Goal: Information Seeking & Learning: Compare options

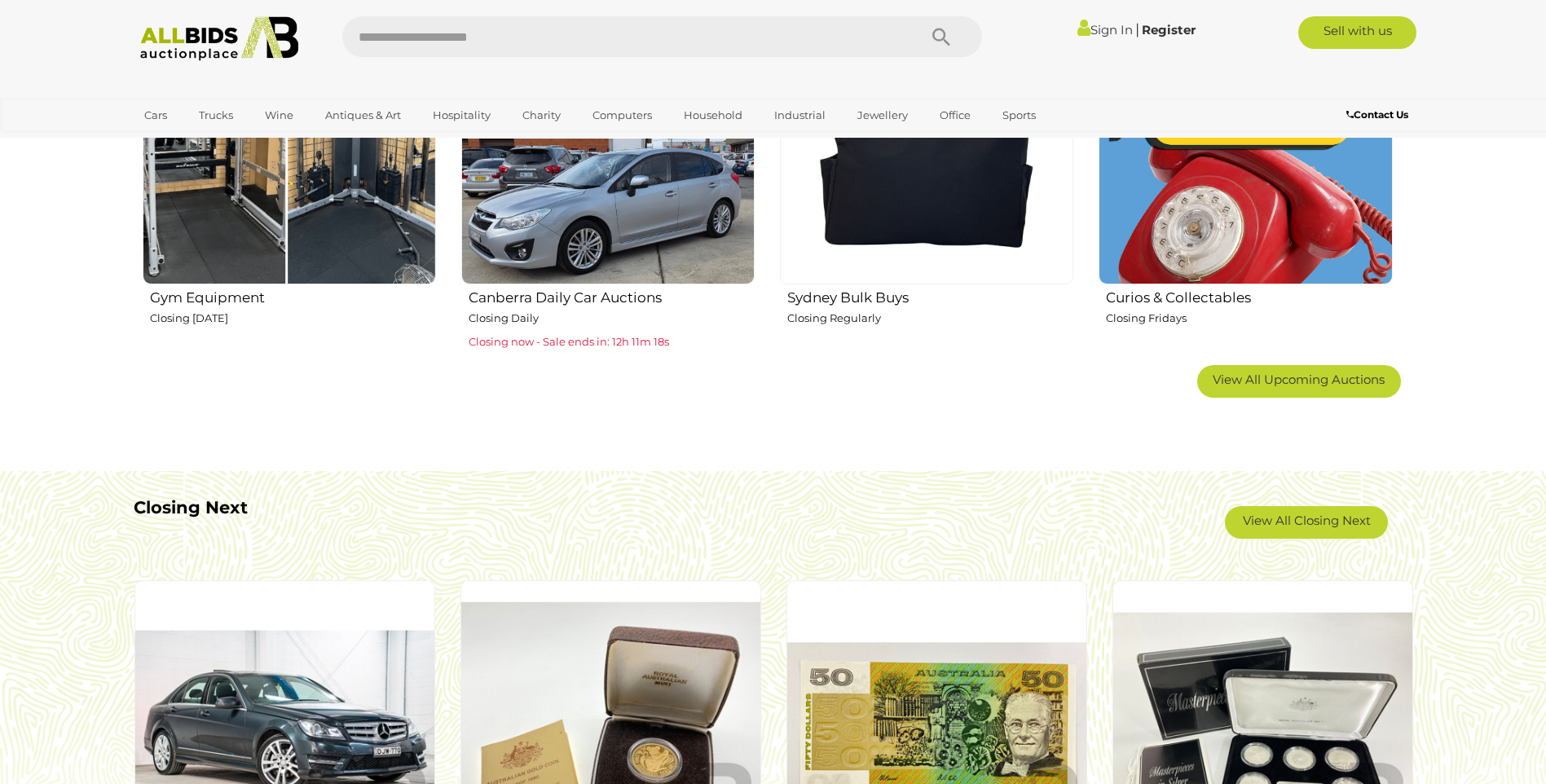
scroll to position [1222, 0]
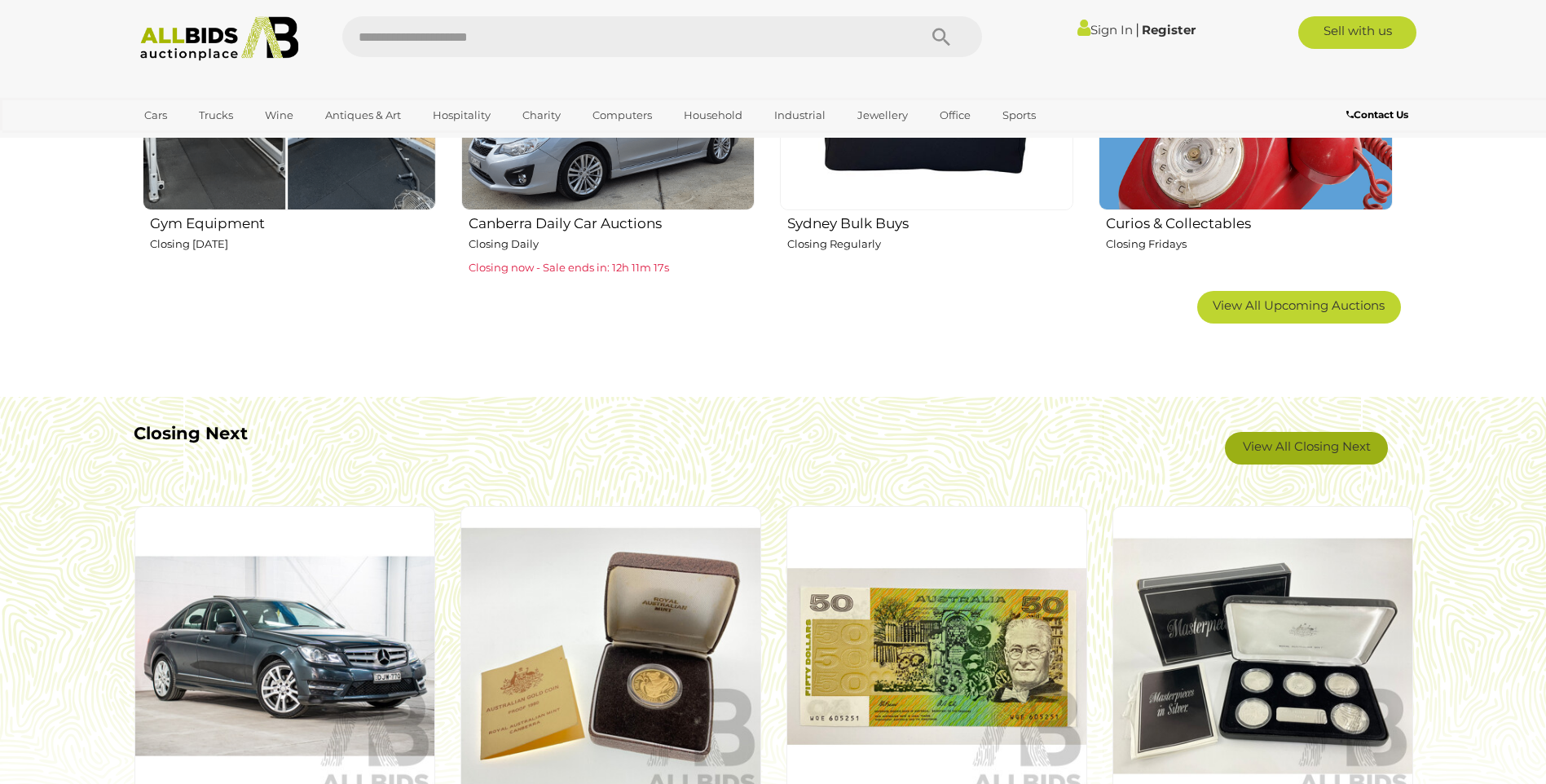
click at [1264, 451] on link "View All Closing Next" at bounding box center [1306, 448] width 163 height 32
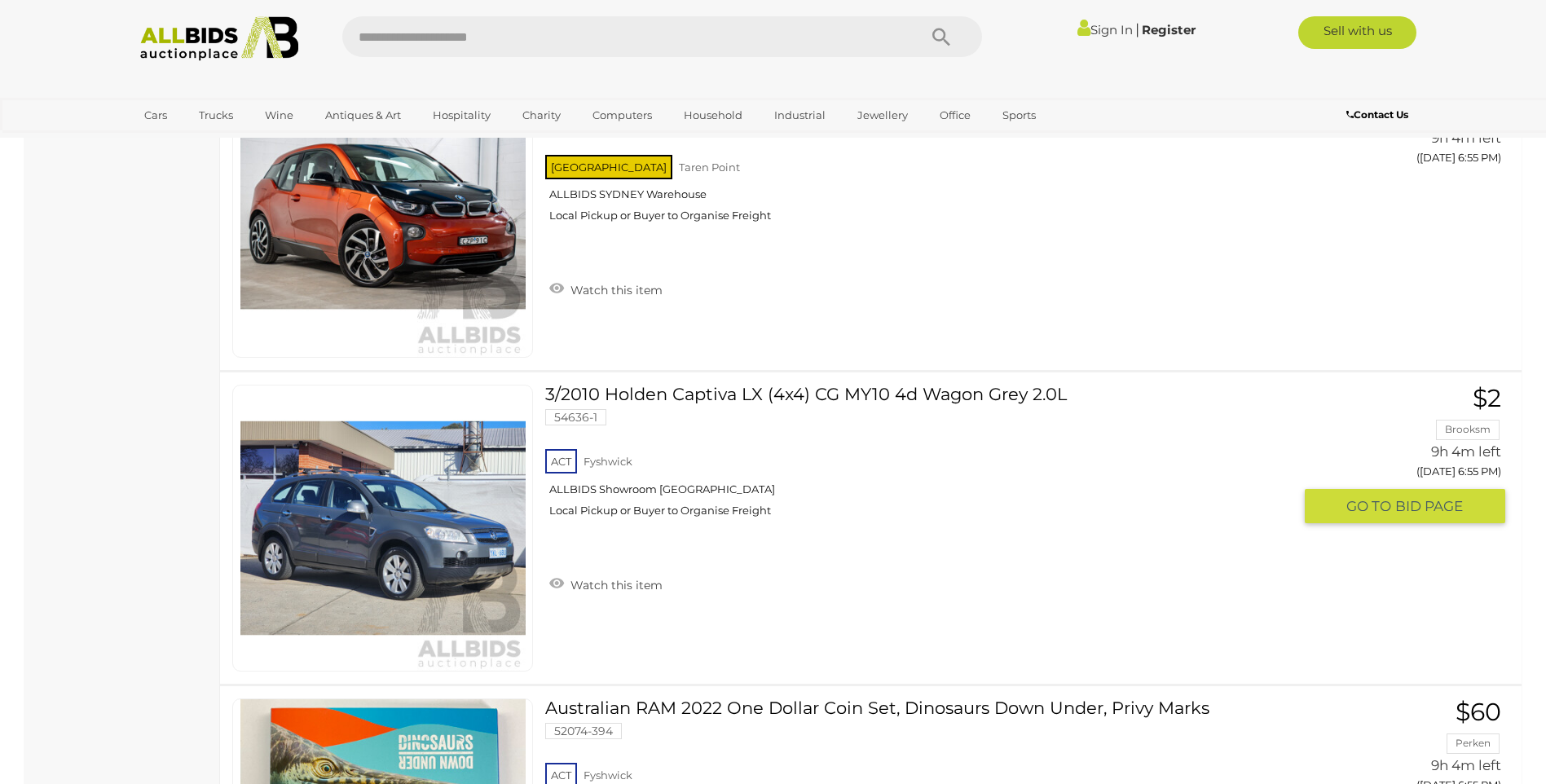
scroll to position [9286, 0]
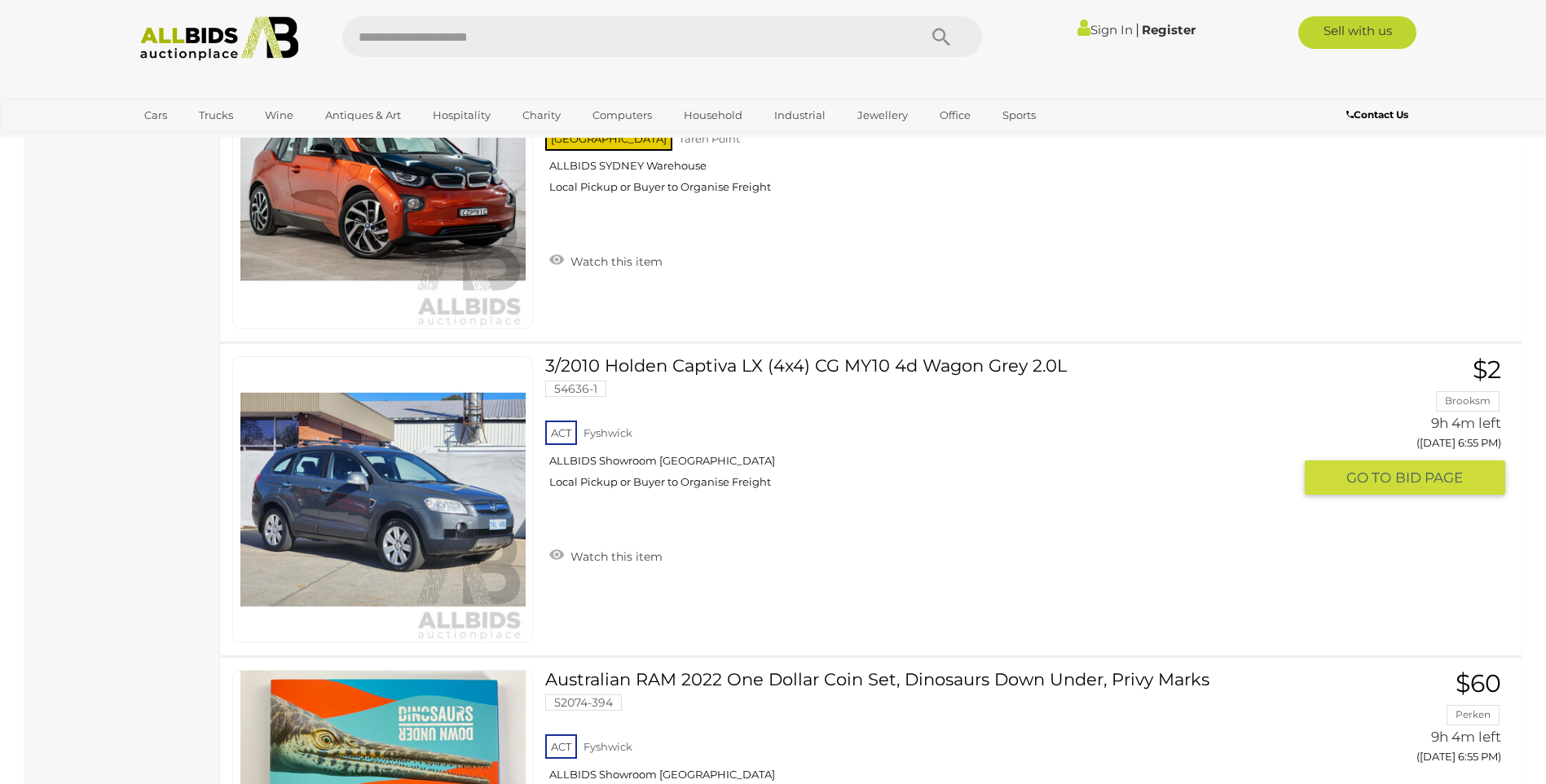
click at [720, 361] on link "3/2010 Holden Captiva LX (4x4) CG MY10 4d Wagon Grey 2.0L 54636-1 ACT [GEOGRAPH…" at bounding box center [925, 428] width 735 height 145
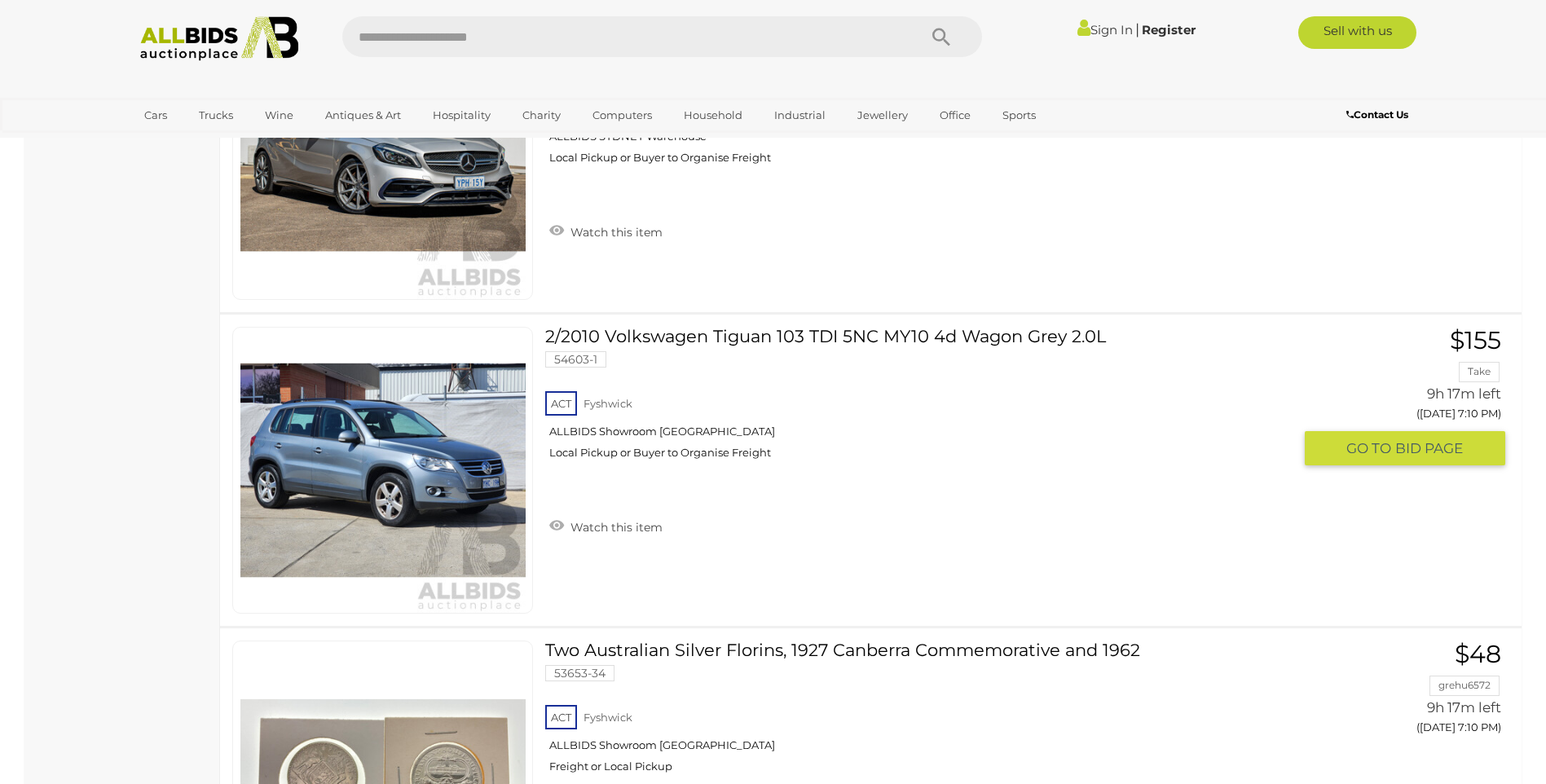
scroll to position [14988, 0]
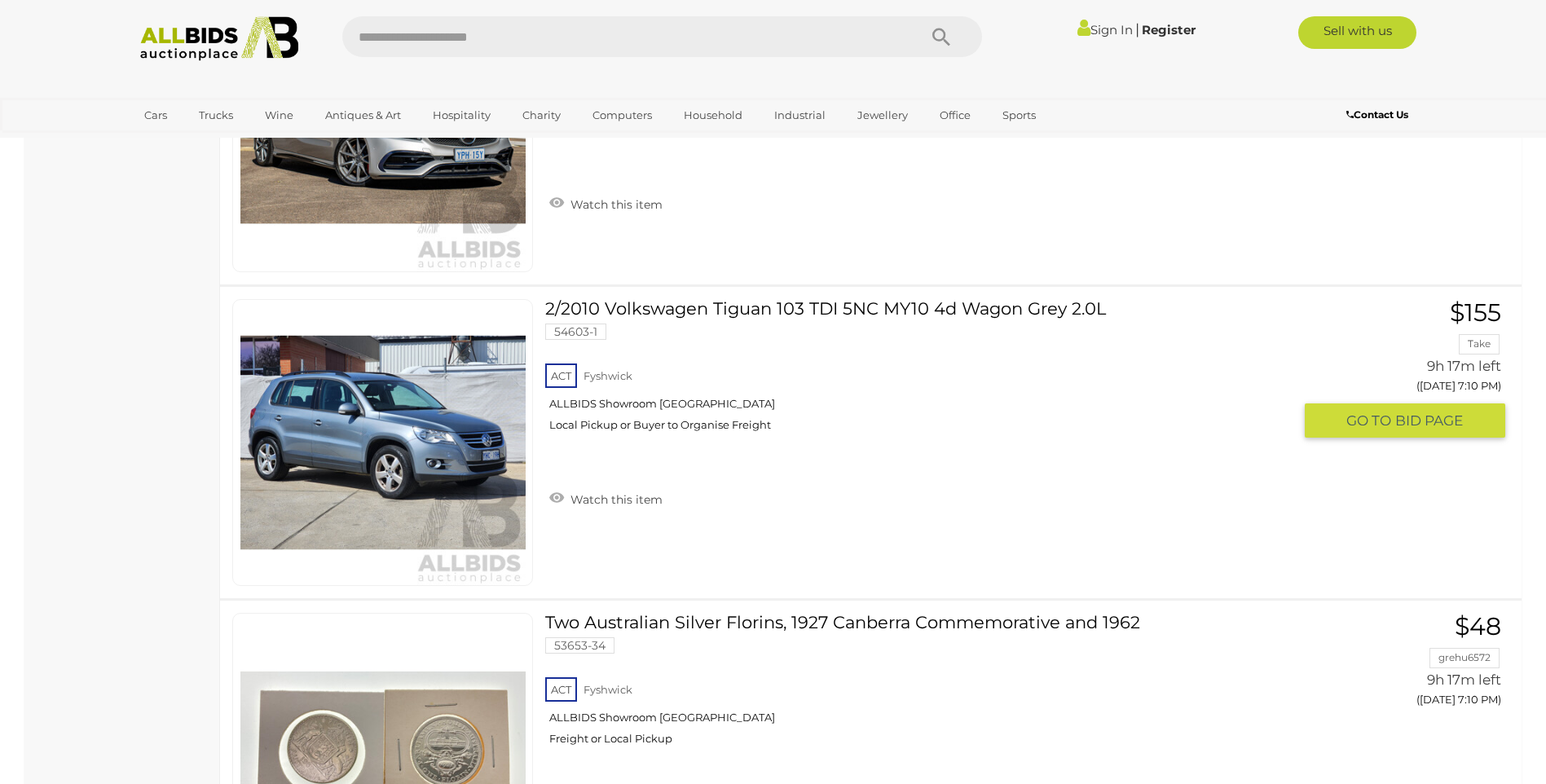
click at [689, 312] on link "2/2010 Volkswagen Tiguan 103 TDI 5NC MY10 4d Wagon Grey 2.0L 54603-1 ACT Fyshwi…" at bounding box center [925, 371] width 735 height 145
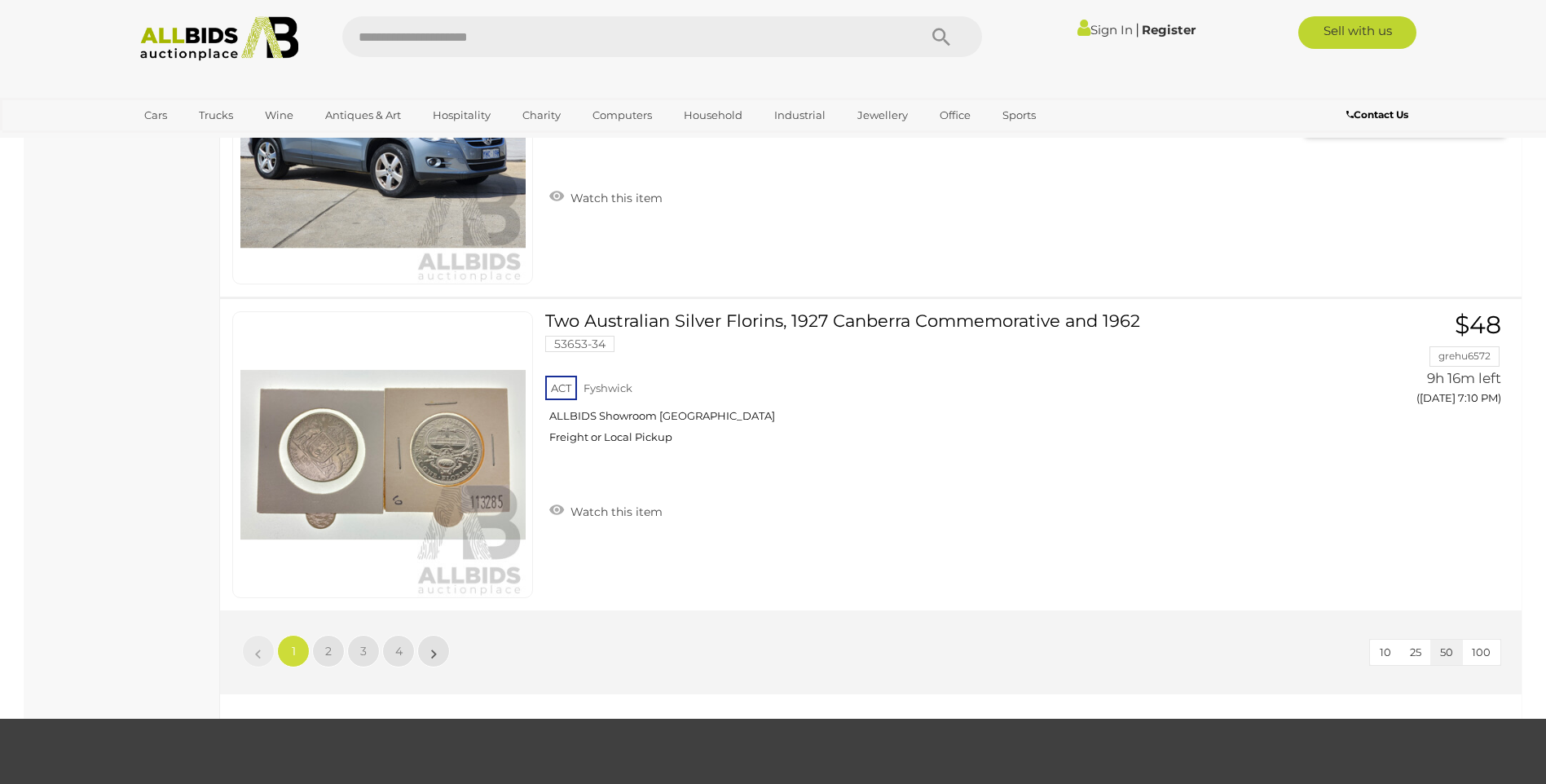
scroll to position [15477, 0]
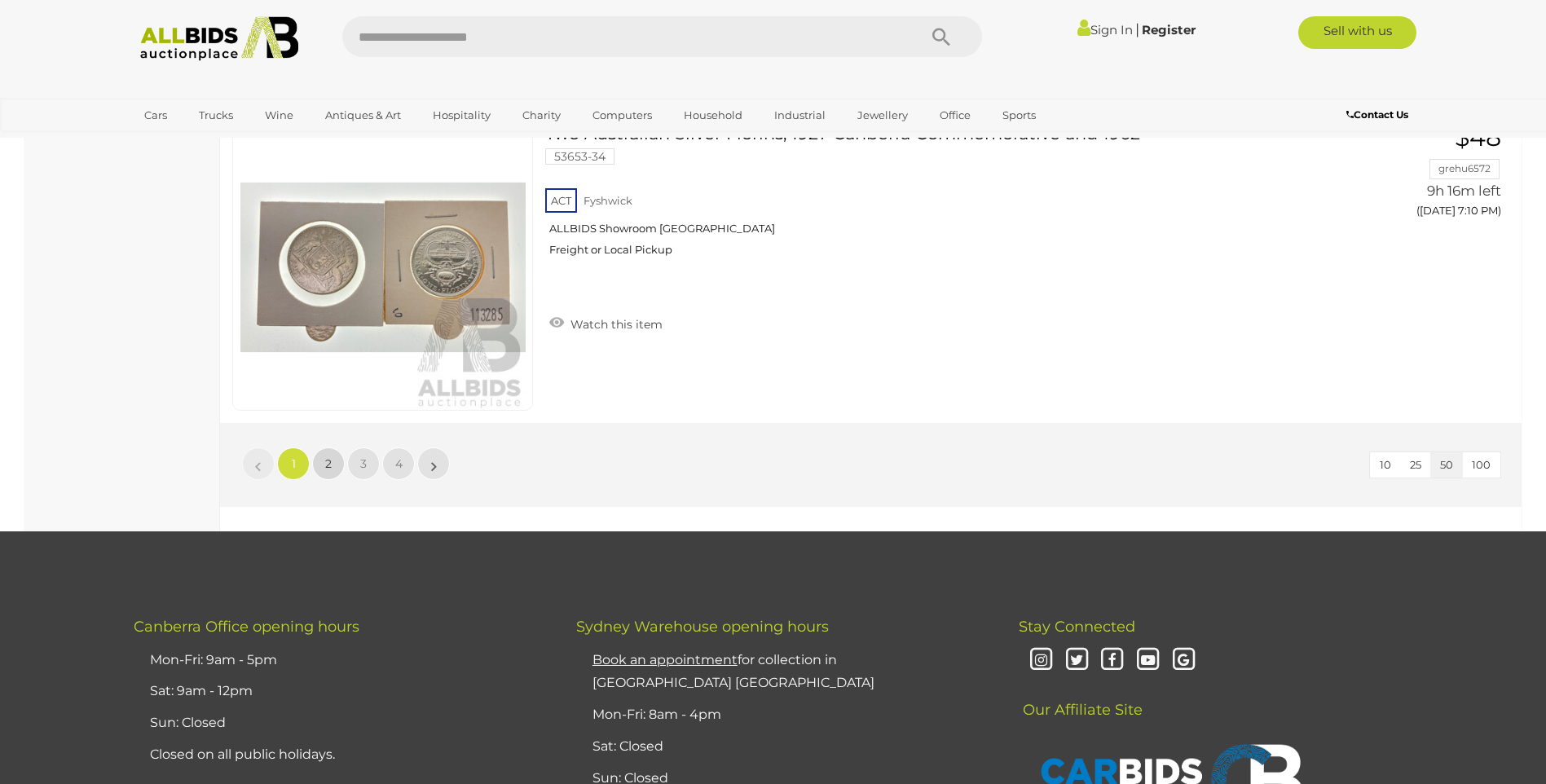
click at [324, 469] on link "2" at bounding box center [328, 463] width 32 height 32
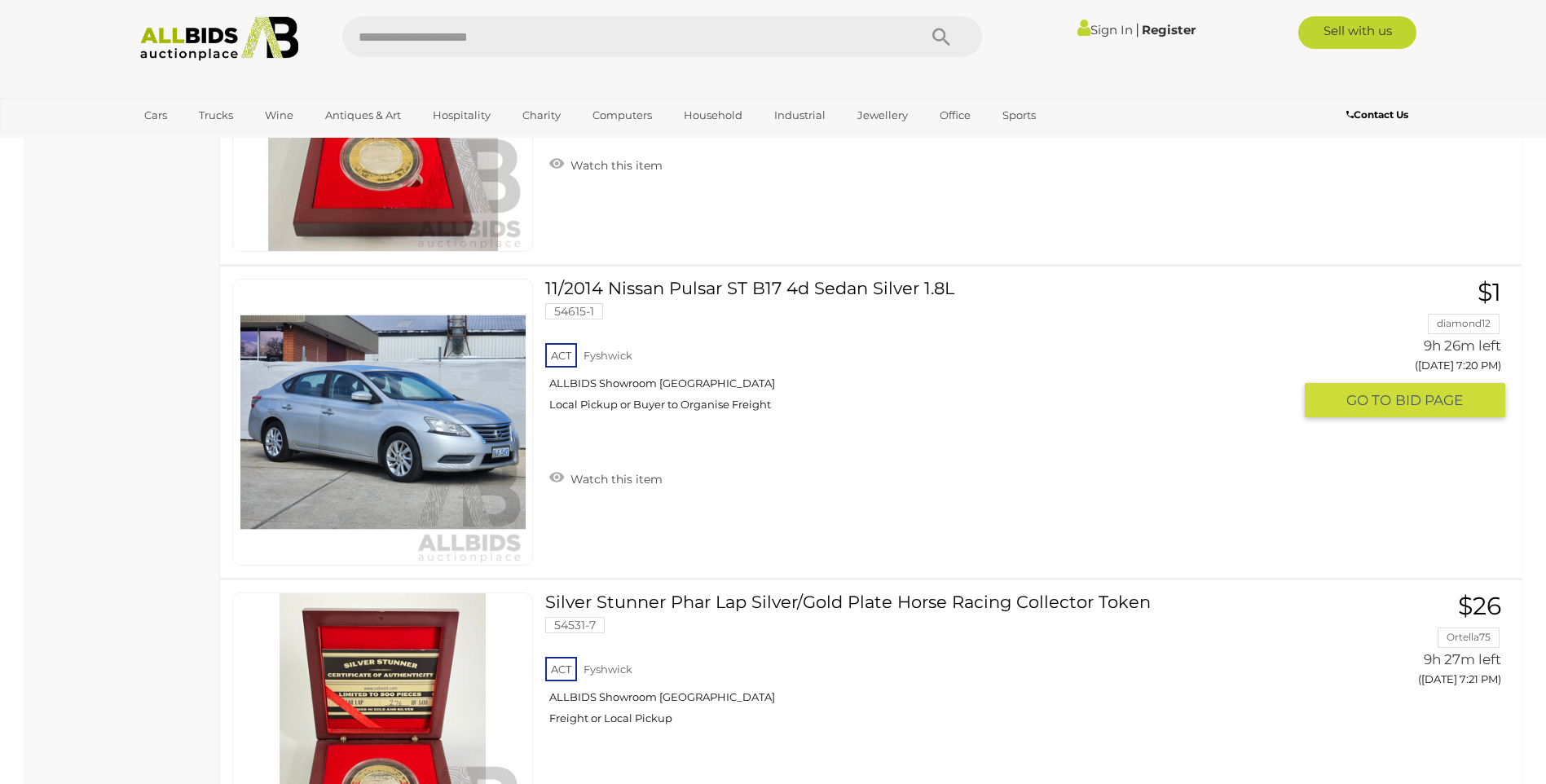
scroll to position [3747, 0]
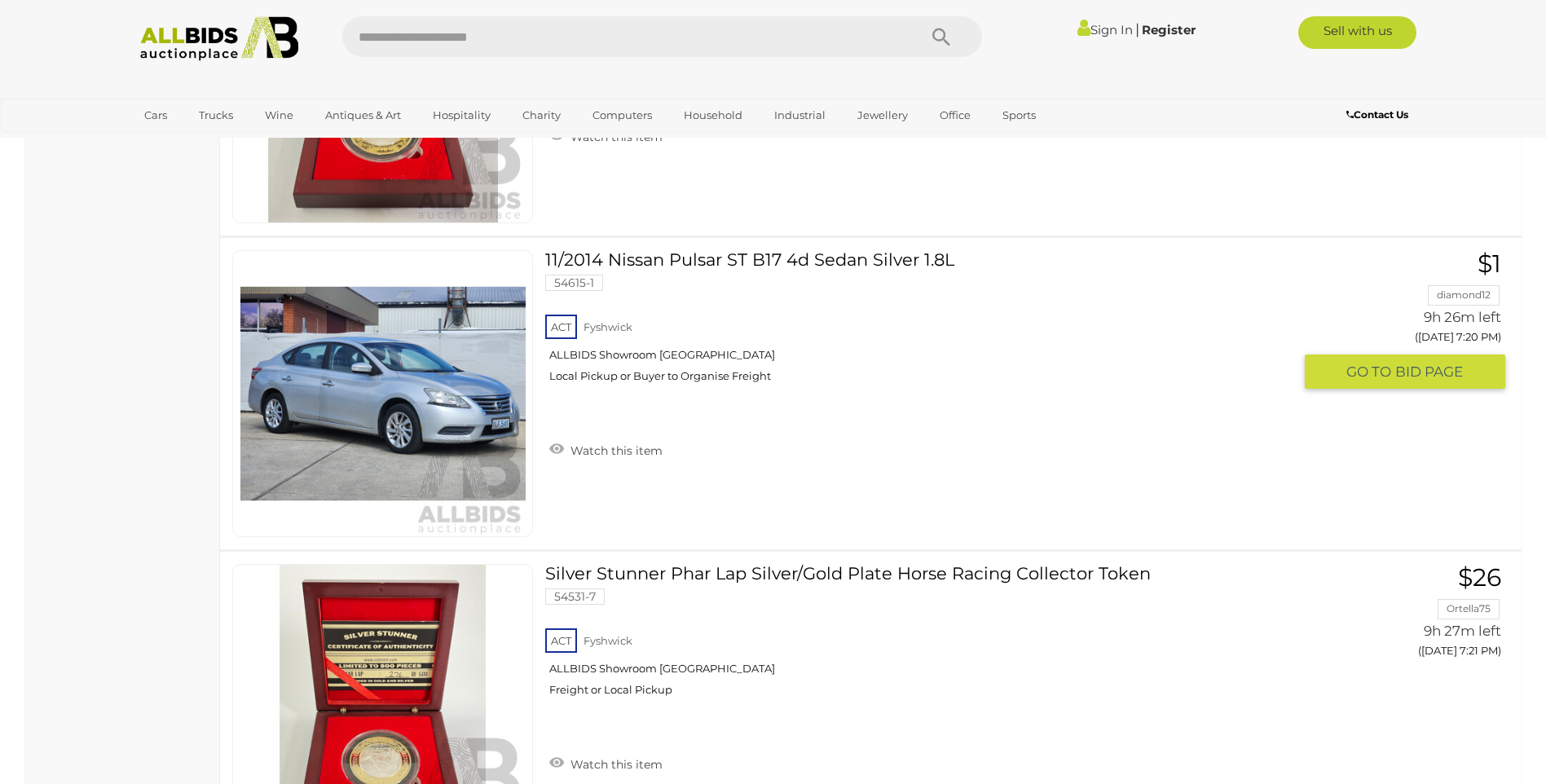
click at [702, 264] on link "11/2014 Nissan Pulsar ST B17 4d Sedan Silver 1.8L 54615-1 ACT Fyshwick" at bounding box center [925, 323] width 735 height 145
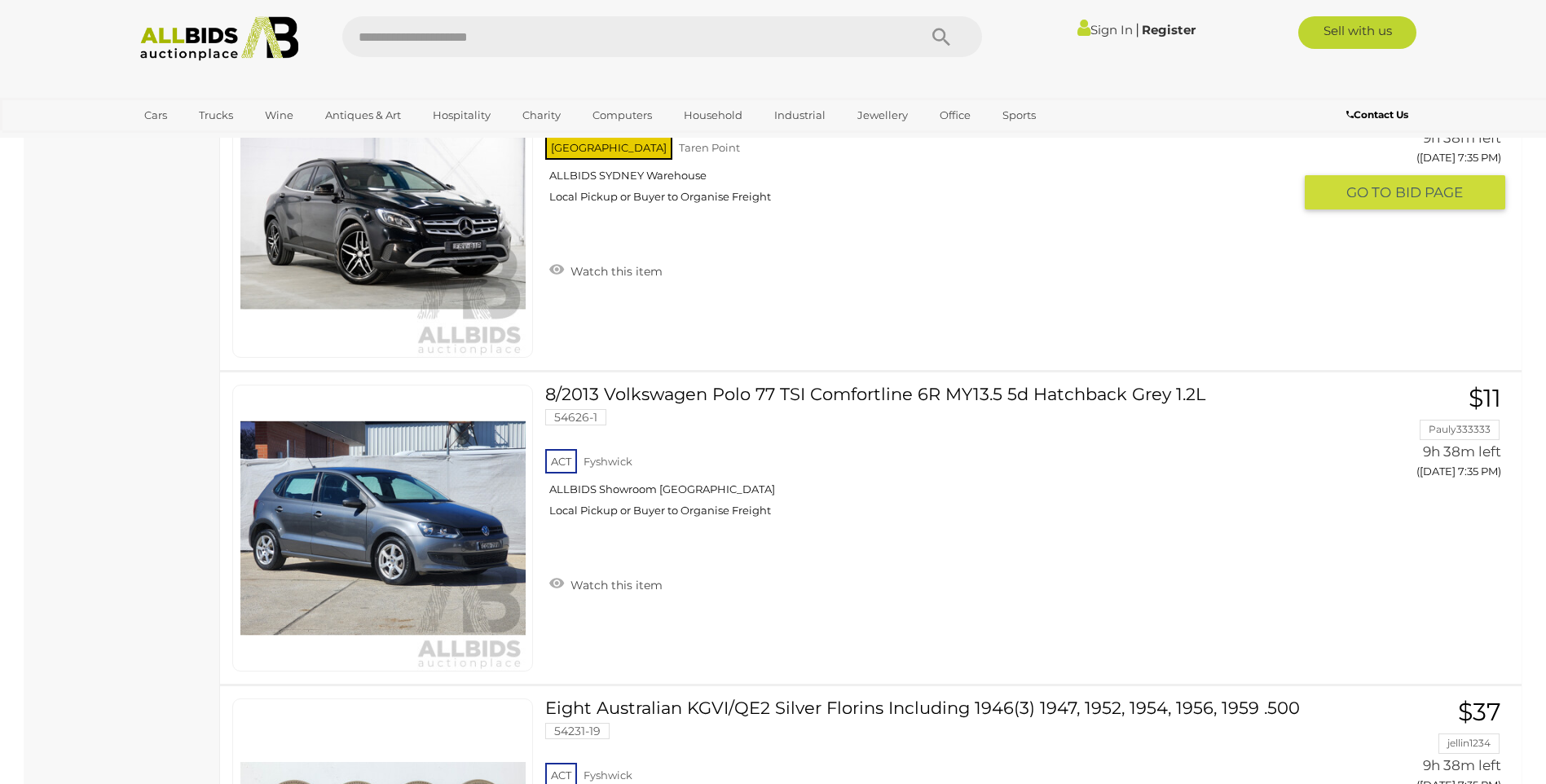
scroll to position [9286, 0]
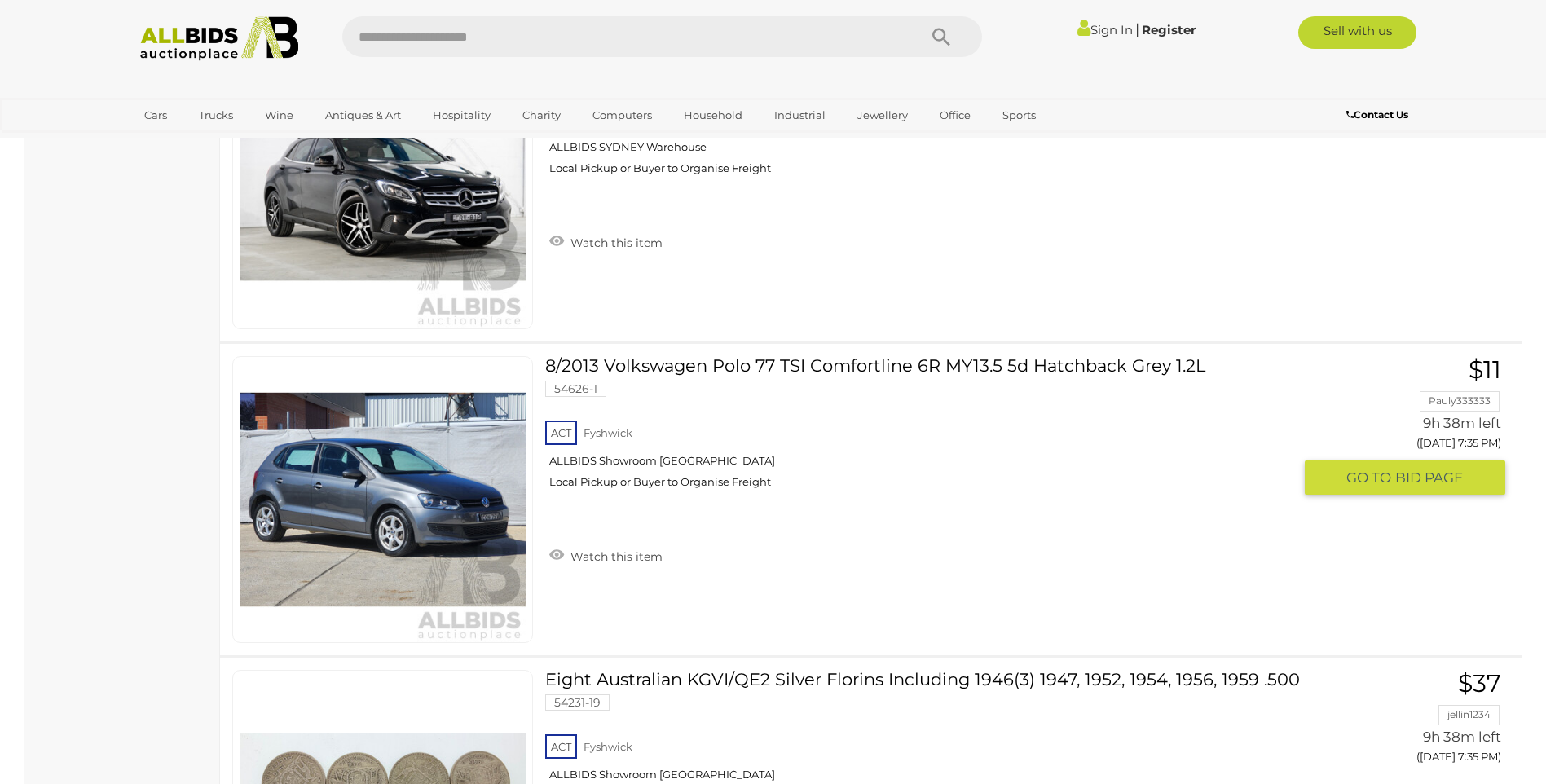
click at [807, 363] on link "8/2013 Volkswagen Polo 77 TSI Comfortline 6R MY13.5 5d Hatchback Grey 1.2L 5462…" at bounding box center [925, 428] width 735 height 145
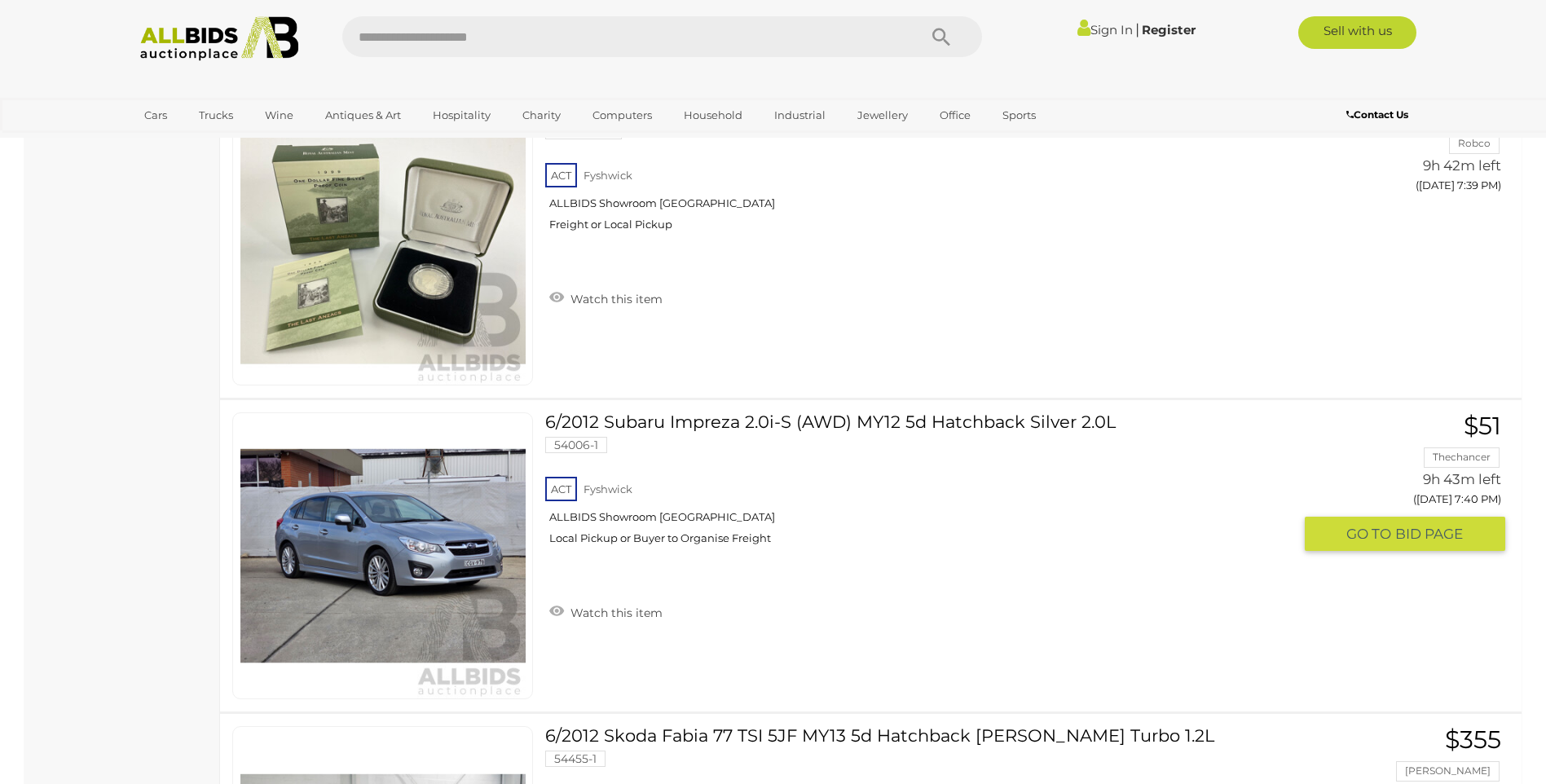
scroll to position [10834, 0]
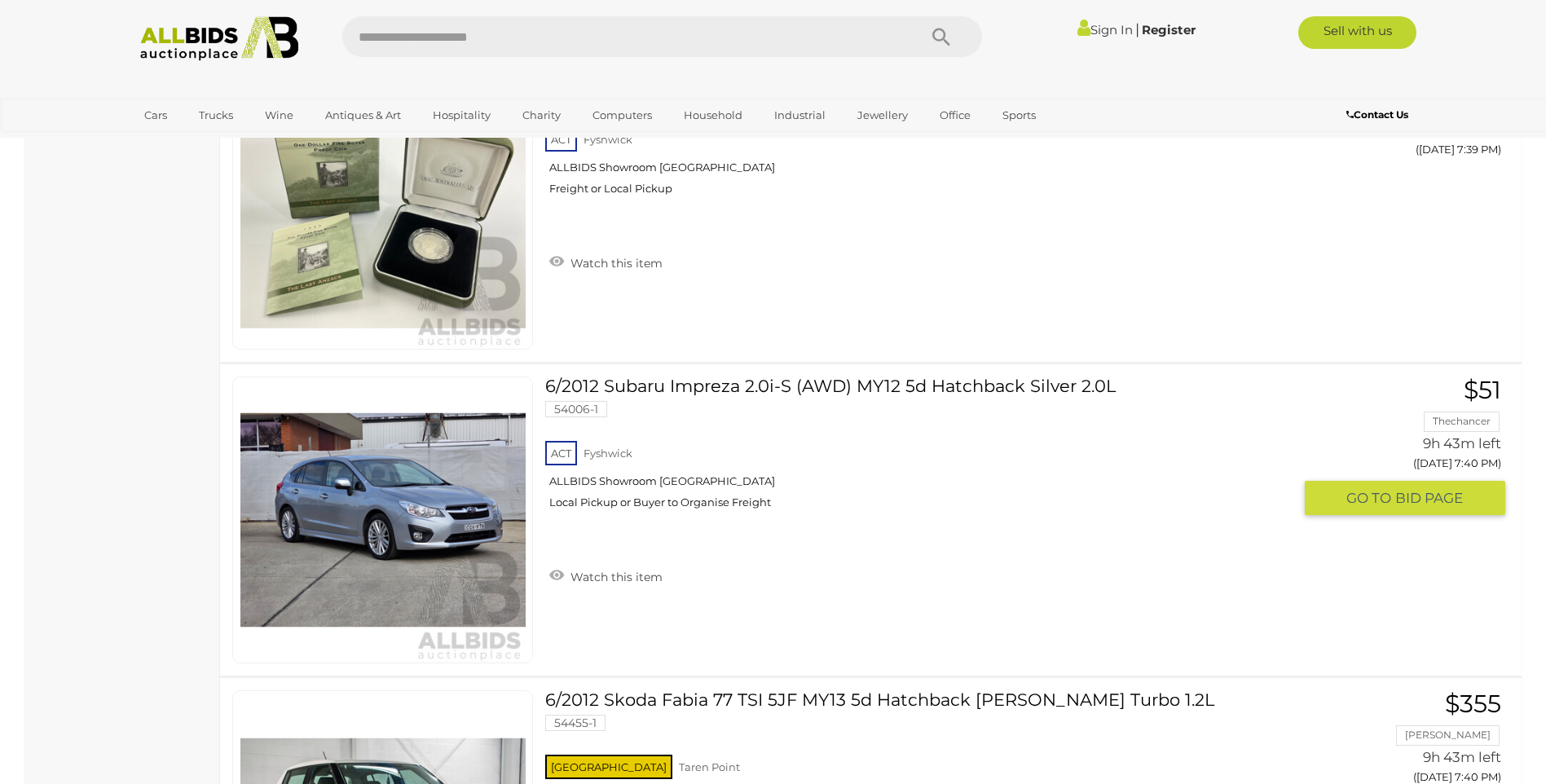
click at [718, 383] on link "6/2012 Subaru Impreza 2.0i-S (AWD) MY12 5d Hatchback Silver 2.0L 54006-1 ACT Fy…" at bounding box center [925, 449] width 735 height 145
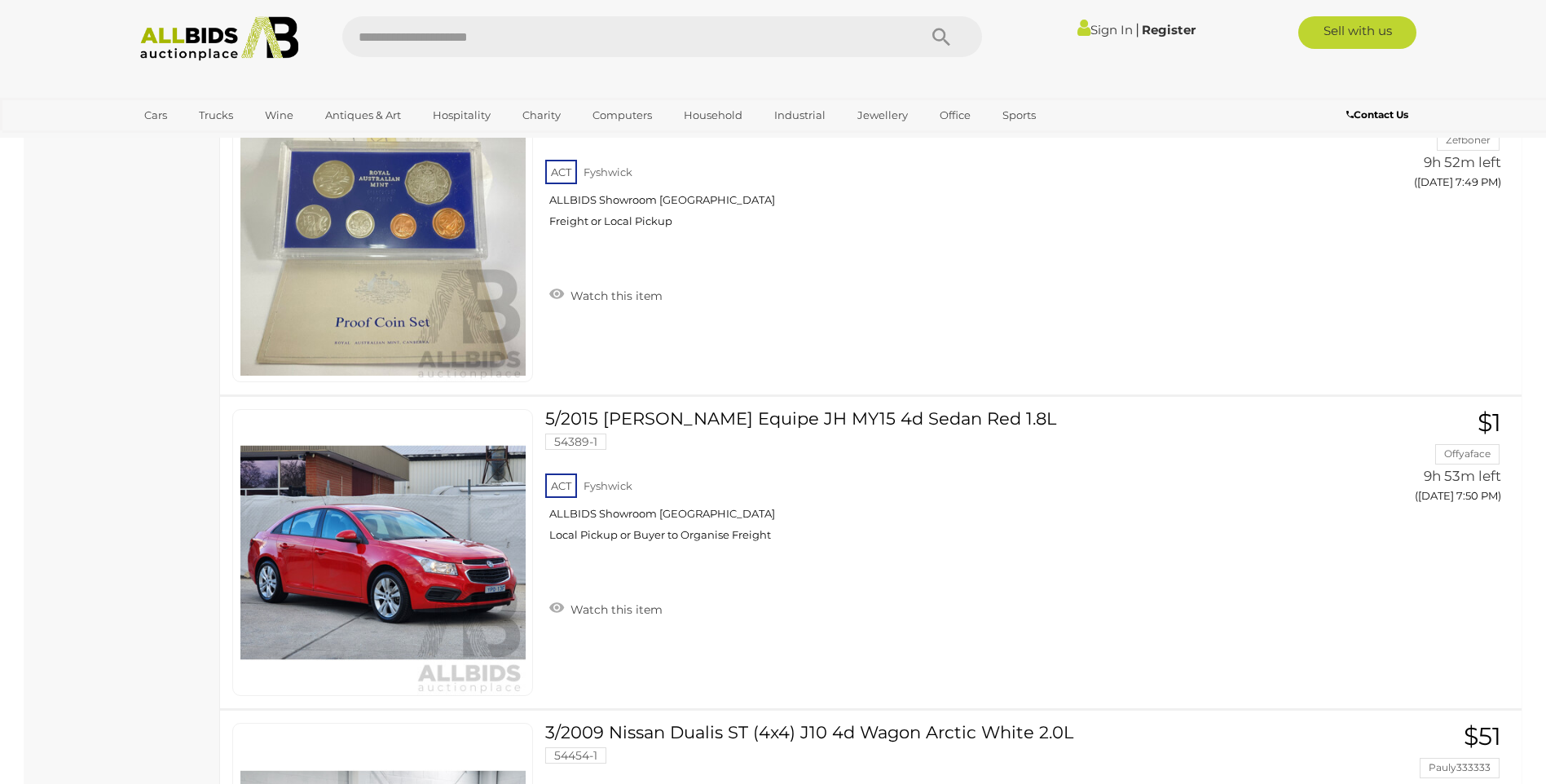
scroll to position [14988, 0]
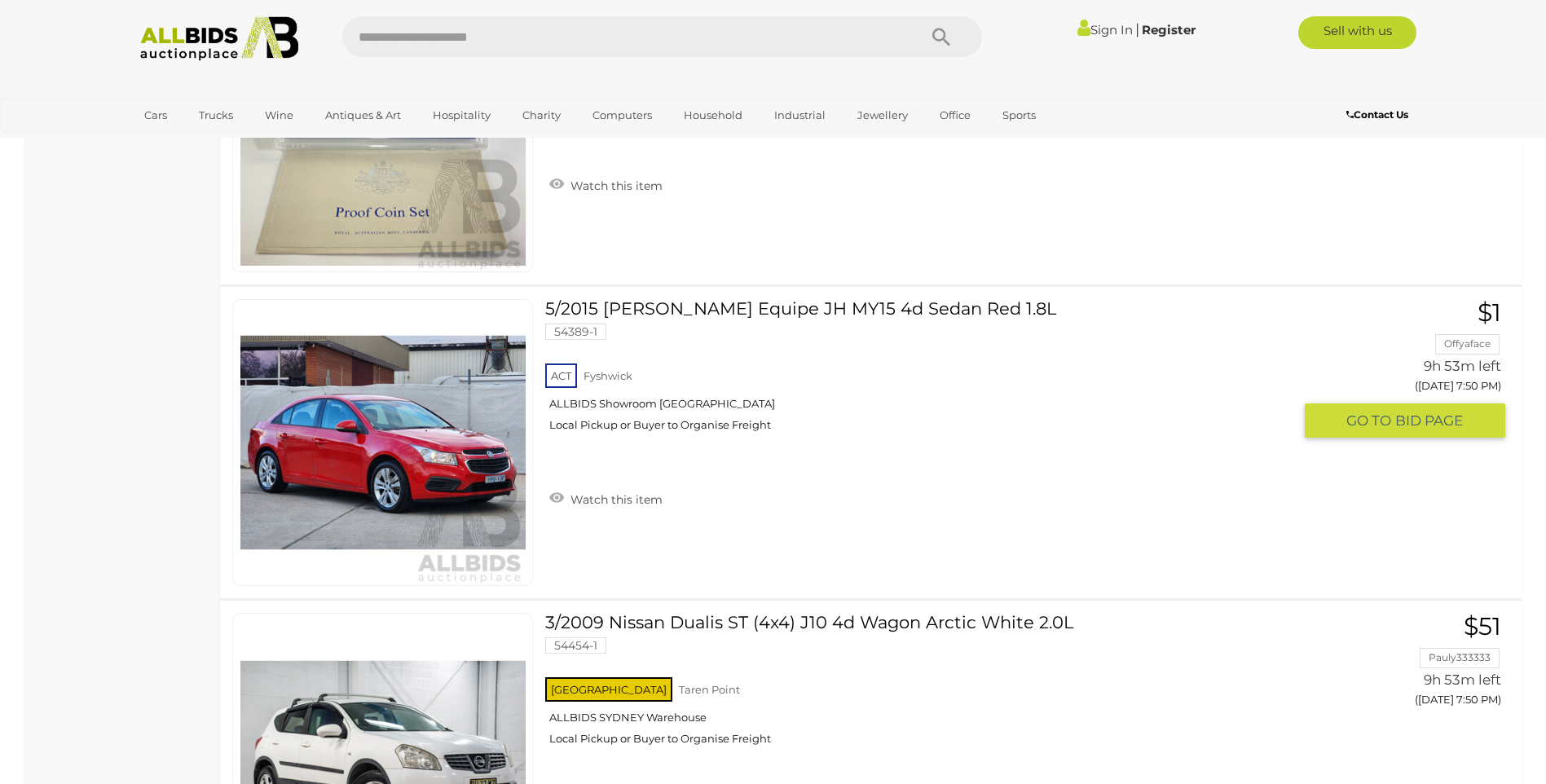
click at [748, 311] on link "5/2015 Holden Cruze Equipe JH MY15 4d Sedan Red 1.8L 54389-1 ACT Fyshwick" at bounding box center [925, 371] width 735 height 145
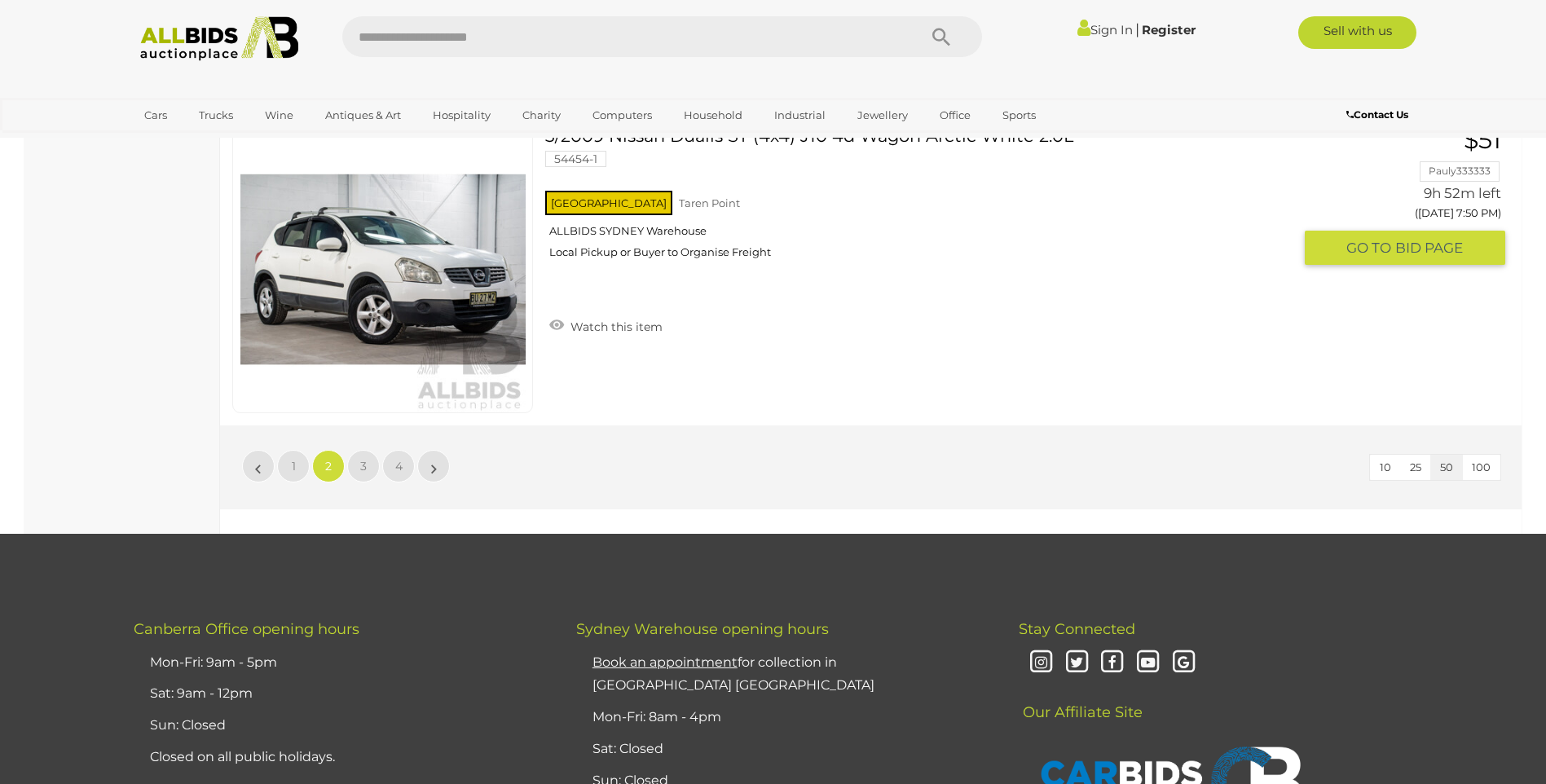
scroll to position [15477, 0]
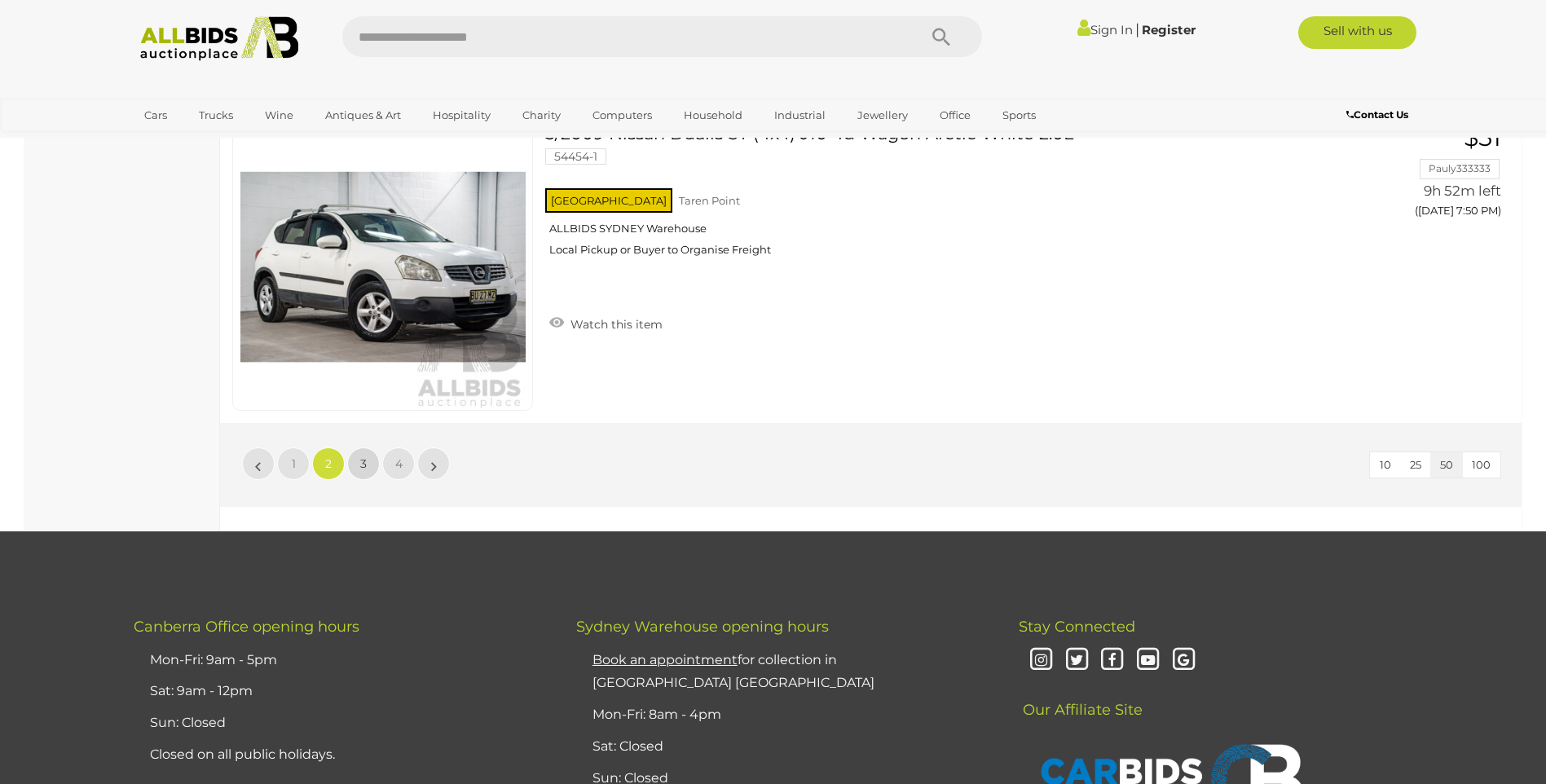
click at [367, 466] on link "3" at bounding box center [363, 463] width 32 height 32
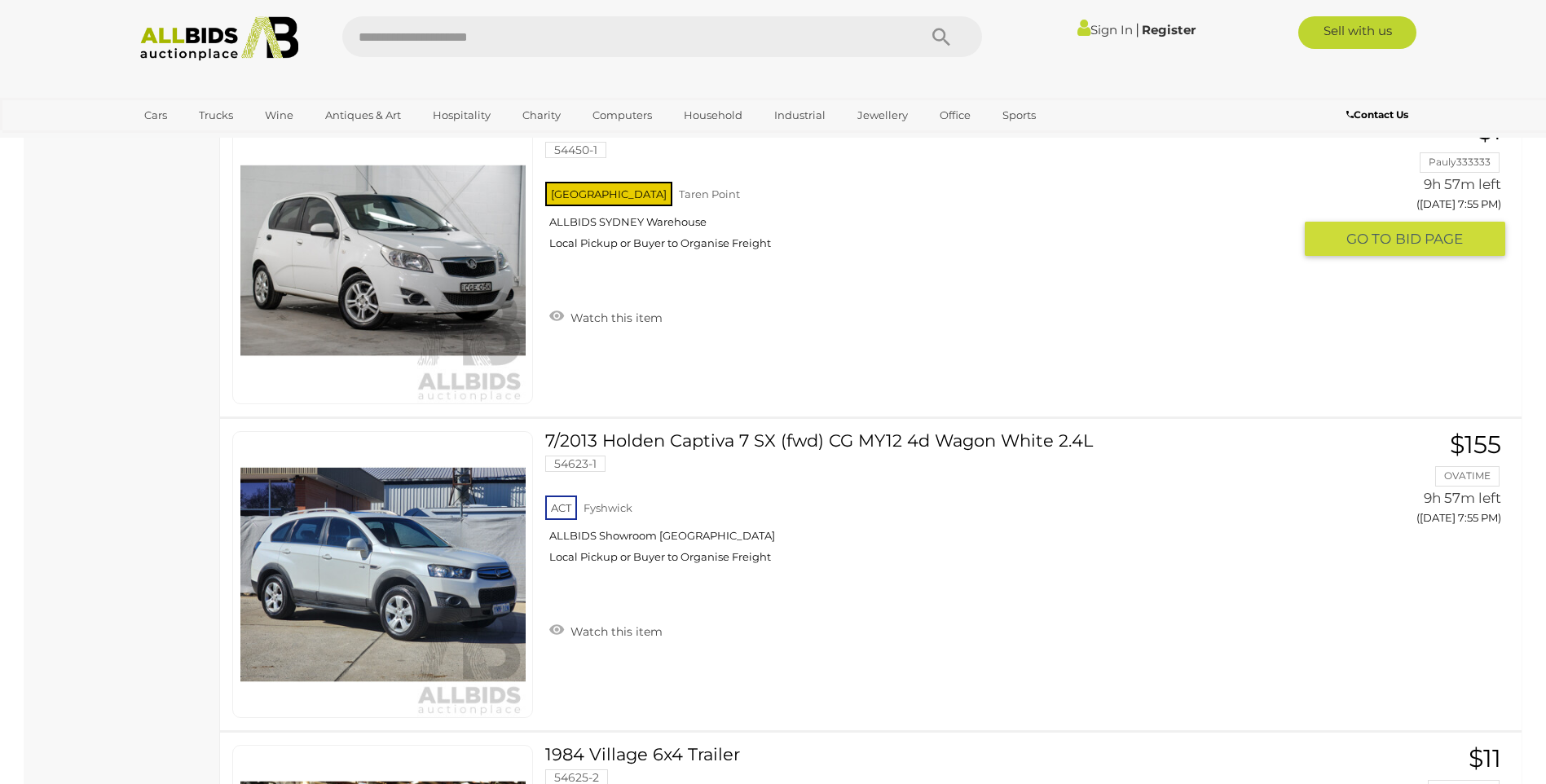
scroll to position [1766, 0]
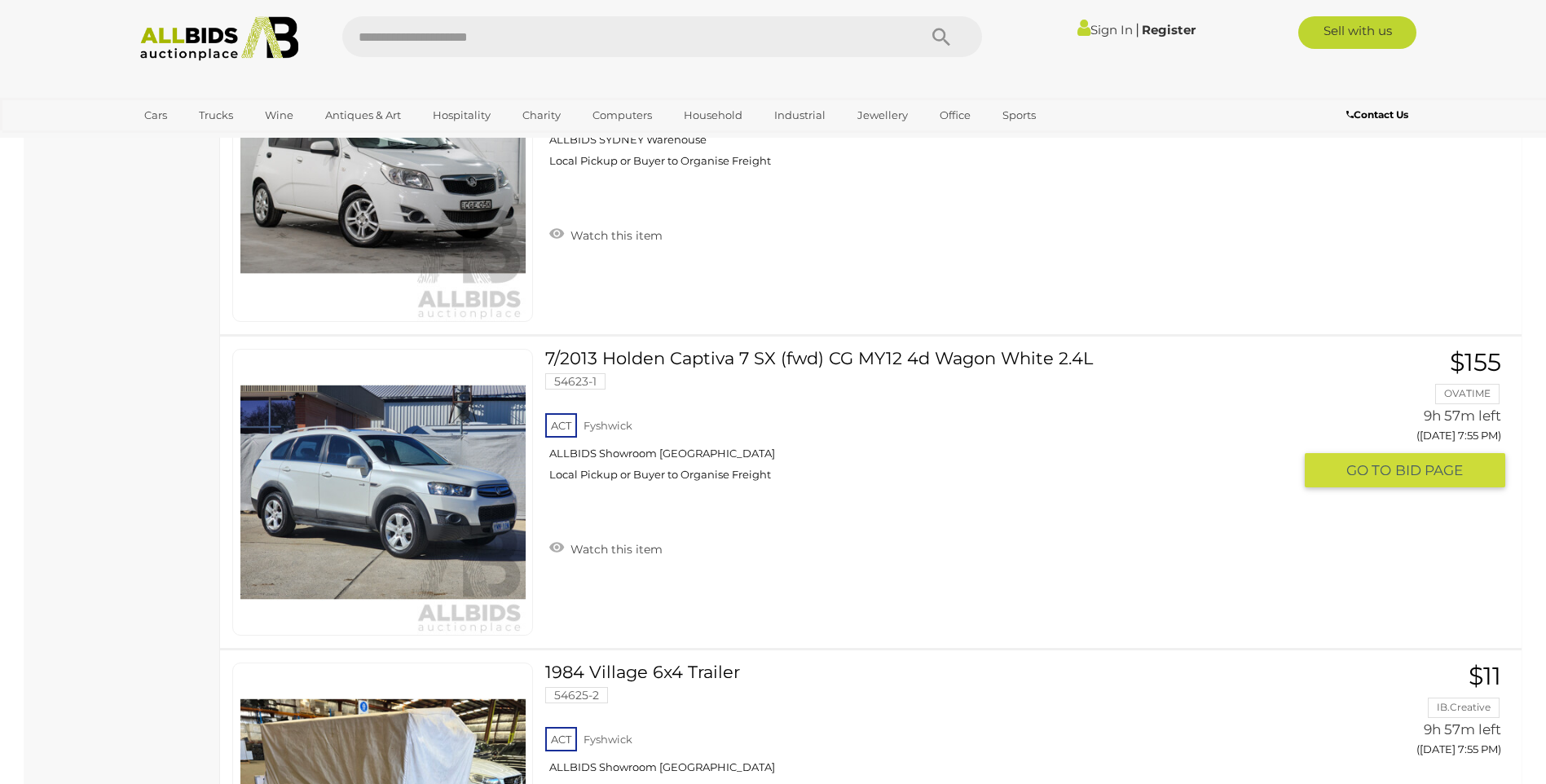
click at [791, 358] on link "7/2013 Holden Captiva 7 SX (fwd) CG MY12 4d Wagon White 2.4L 54623-1 ACT Fyshwi…" at bounding box center [925, 421] width 735 height 145
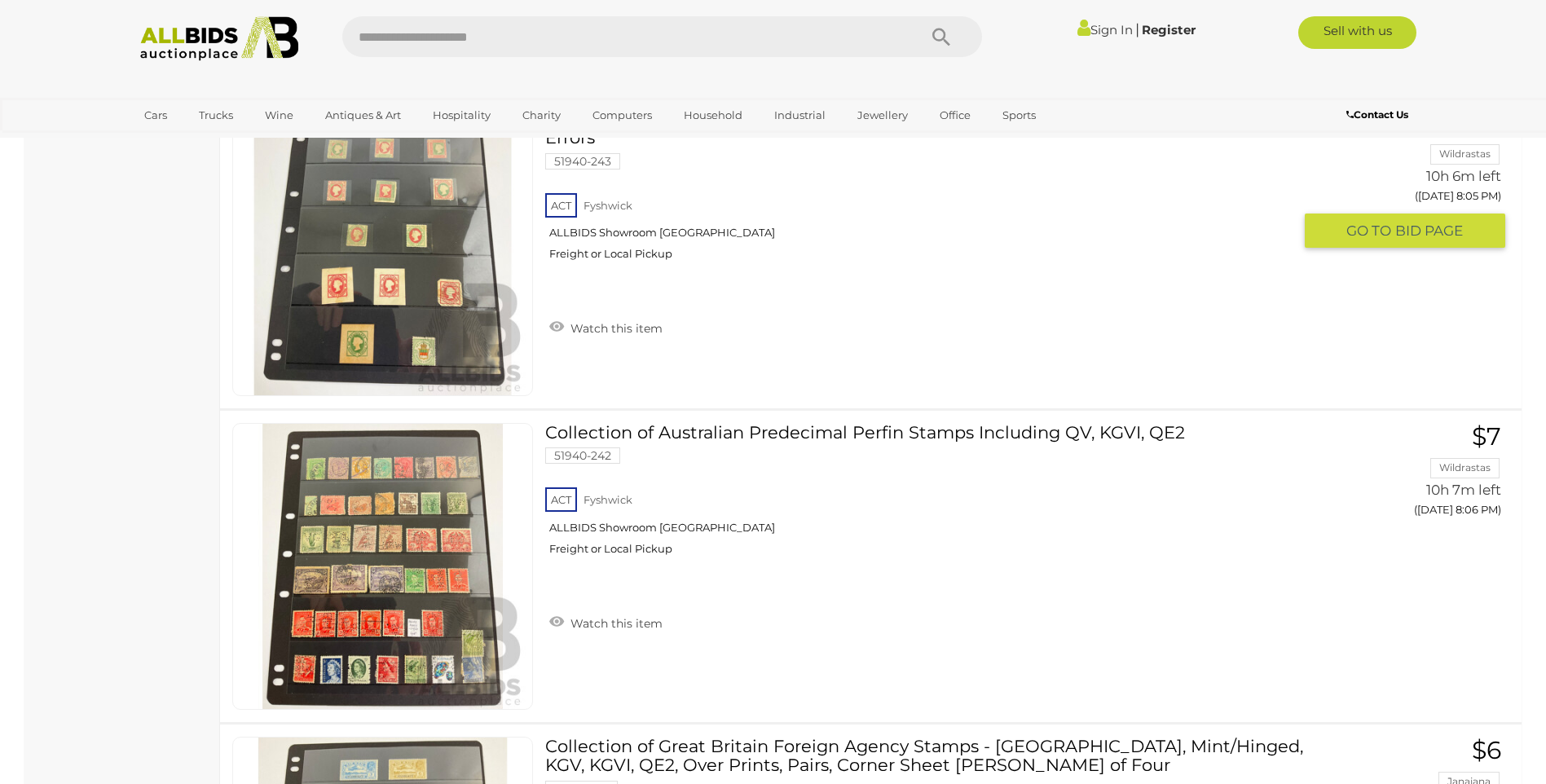
scroll to position [6736, 0]
